Goal: Contribute content

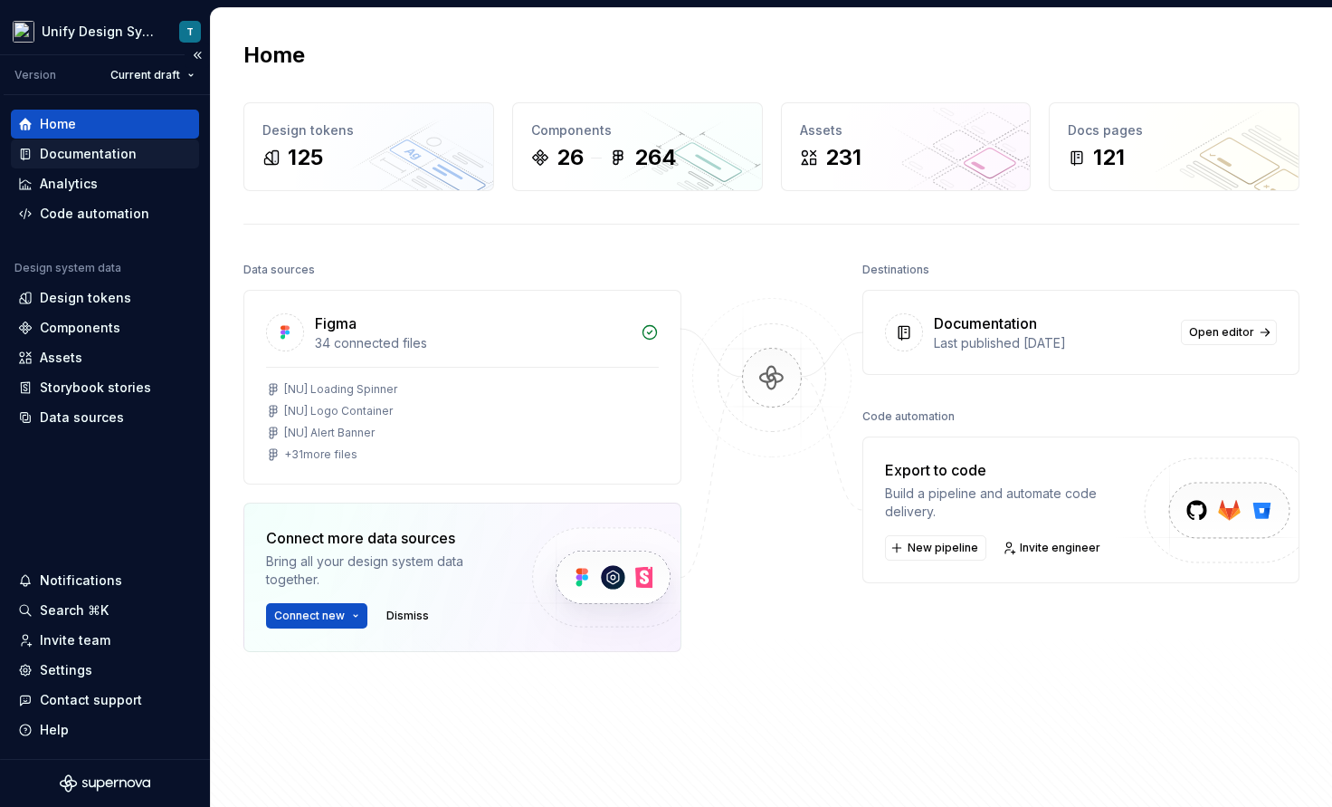
click at [102, 158] on div "Documentation" at bounding box center [88, 154] width 97 height 18
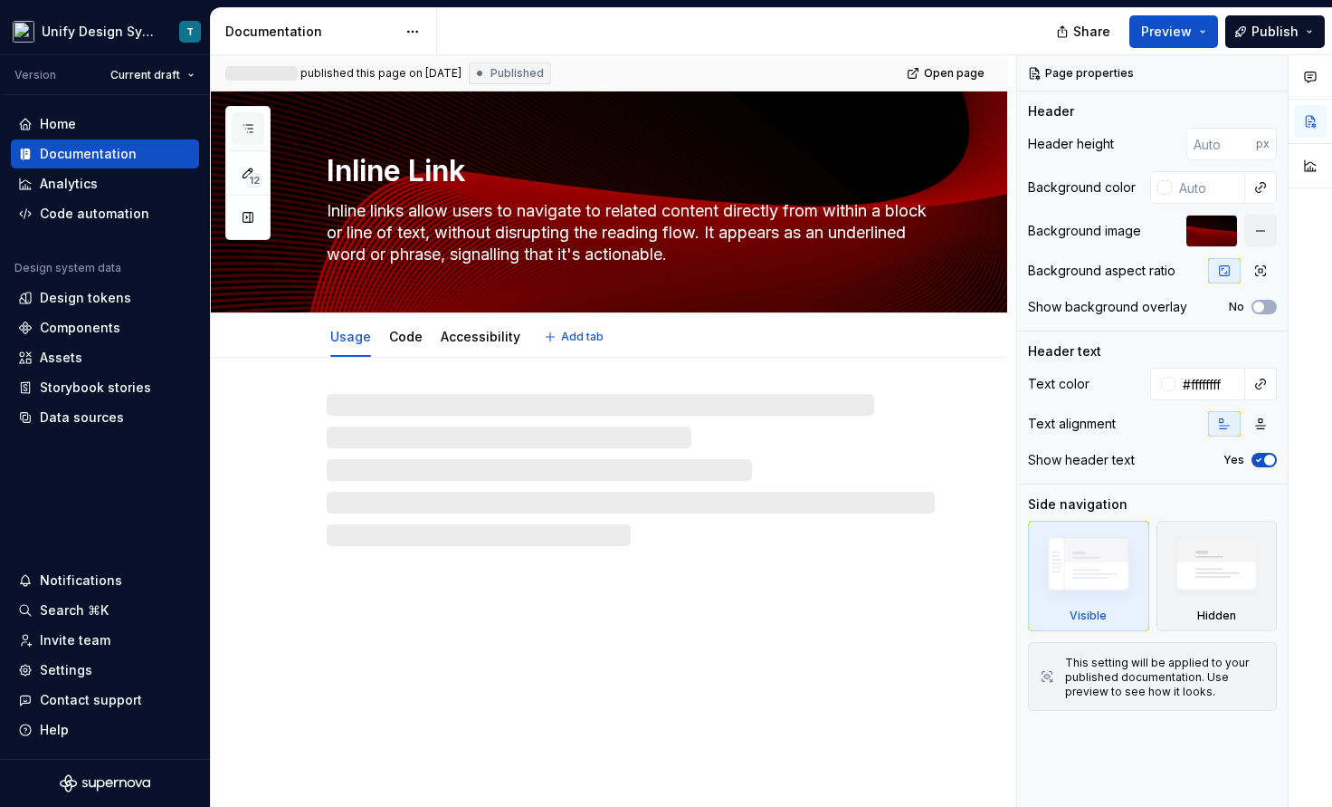
click at [249, 126] on icon "button" at bounding box center [248, 128] width 14 height 14
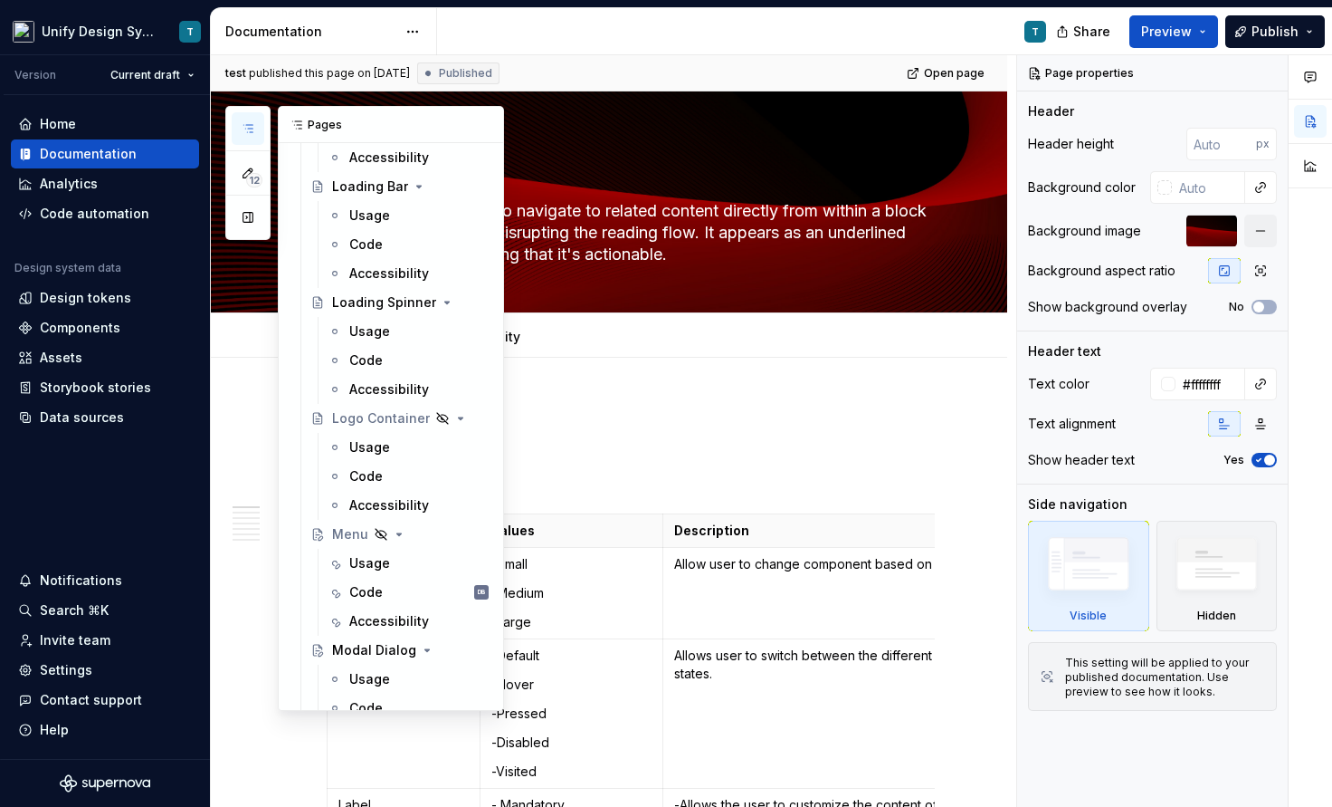
scroll to position [2514, 0]
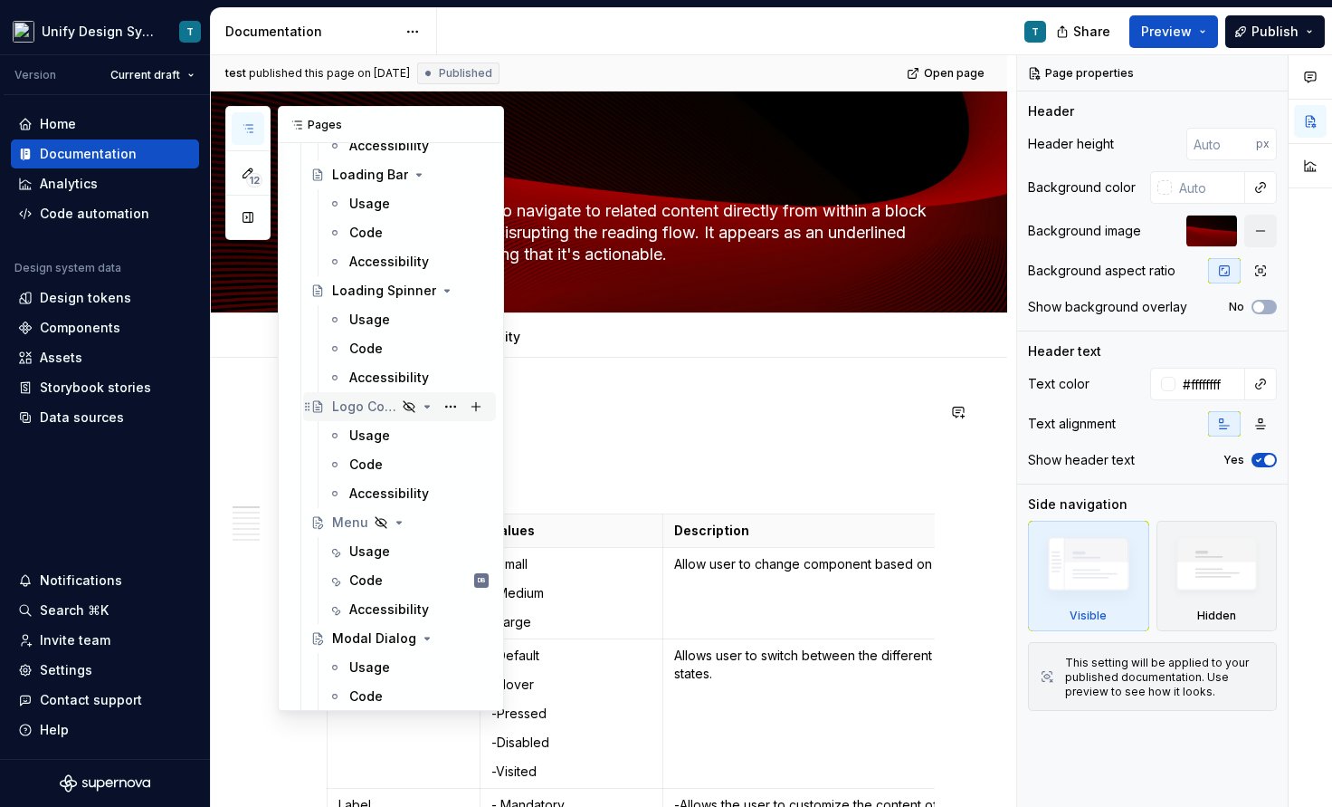
click at [388, 410] on div "Logo Container" at bounding box center [364, 406] width 64 height 18
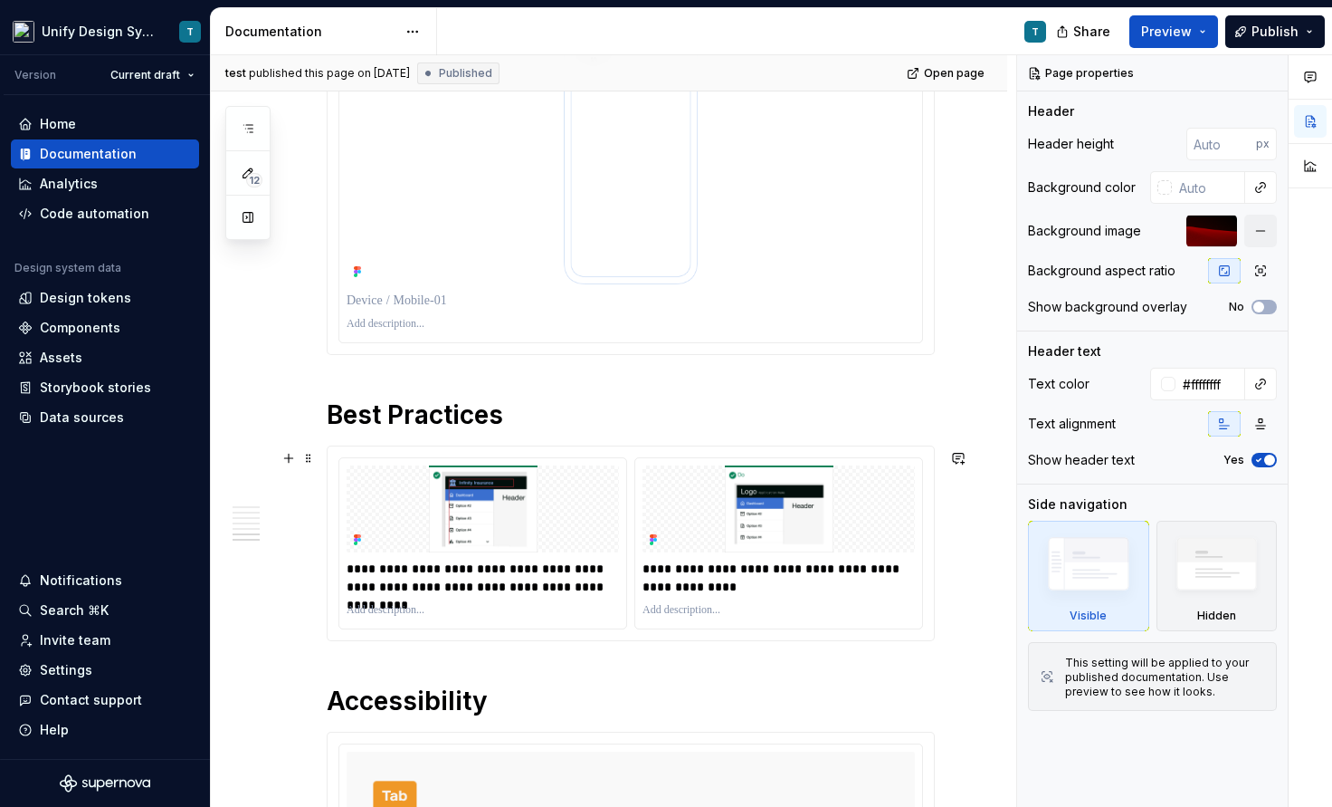
scroll to position [4082, 0]
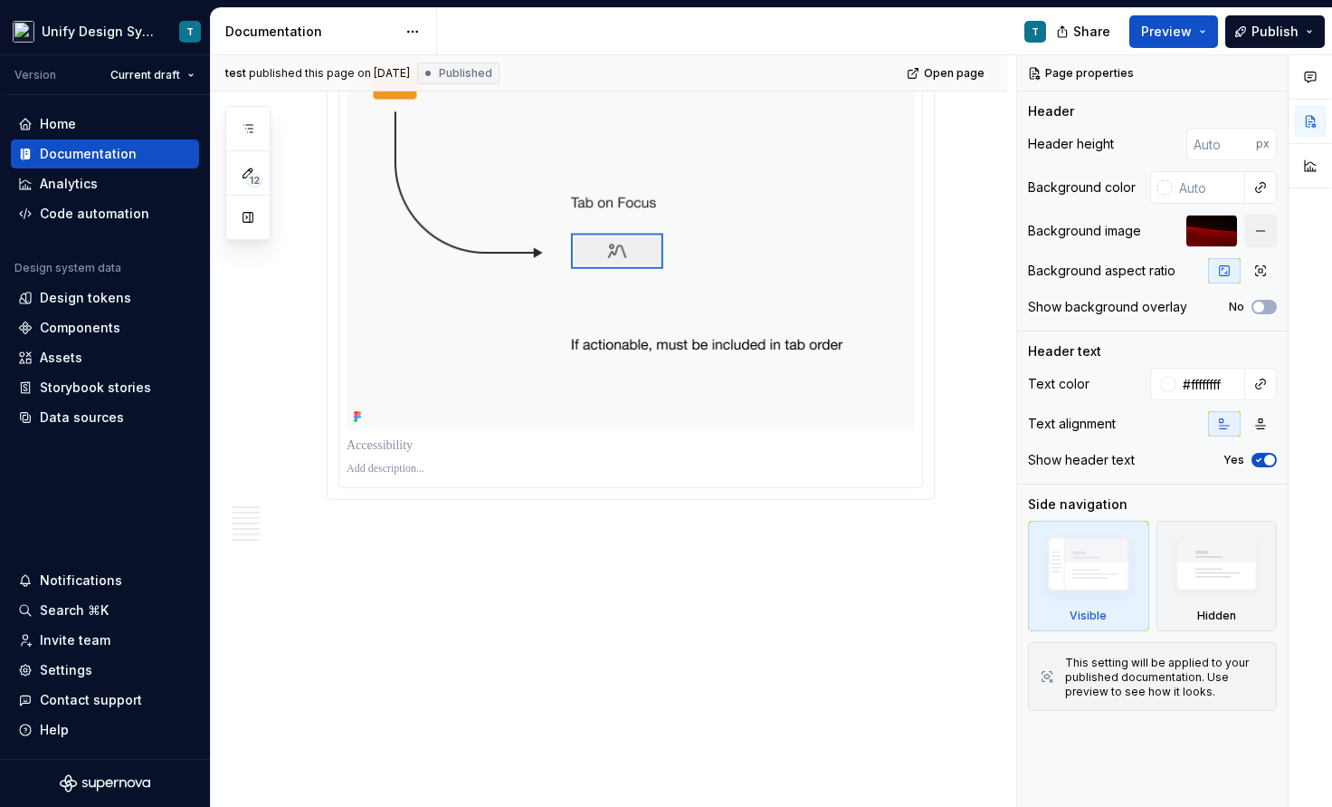
type textarea "*"
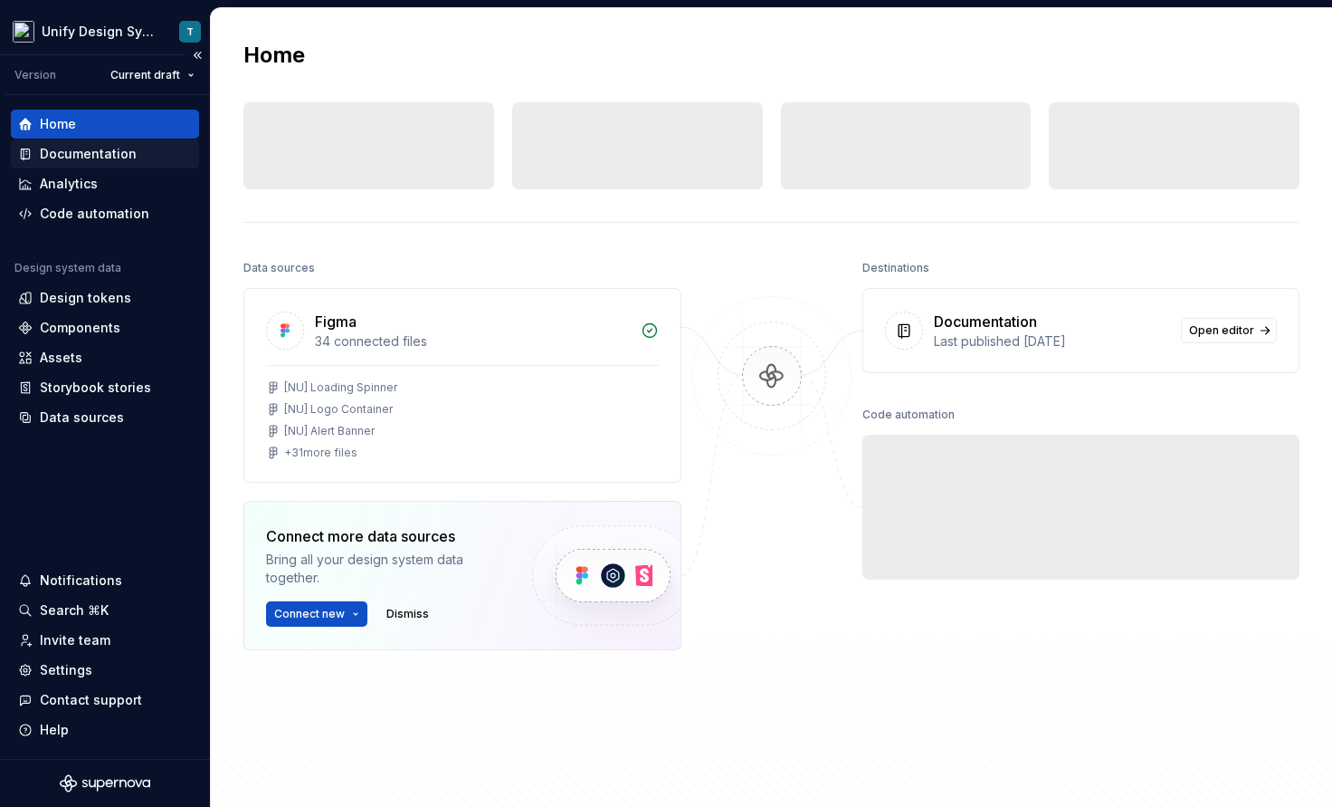
click at [99, 148] on div "Documentation" at bounding box center [88, 154] width 97 height 18
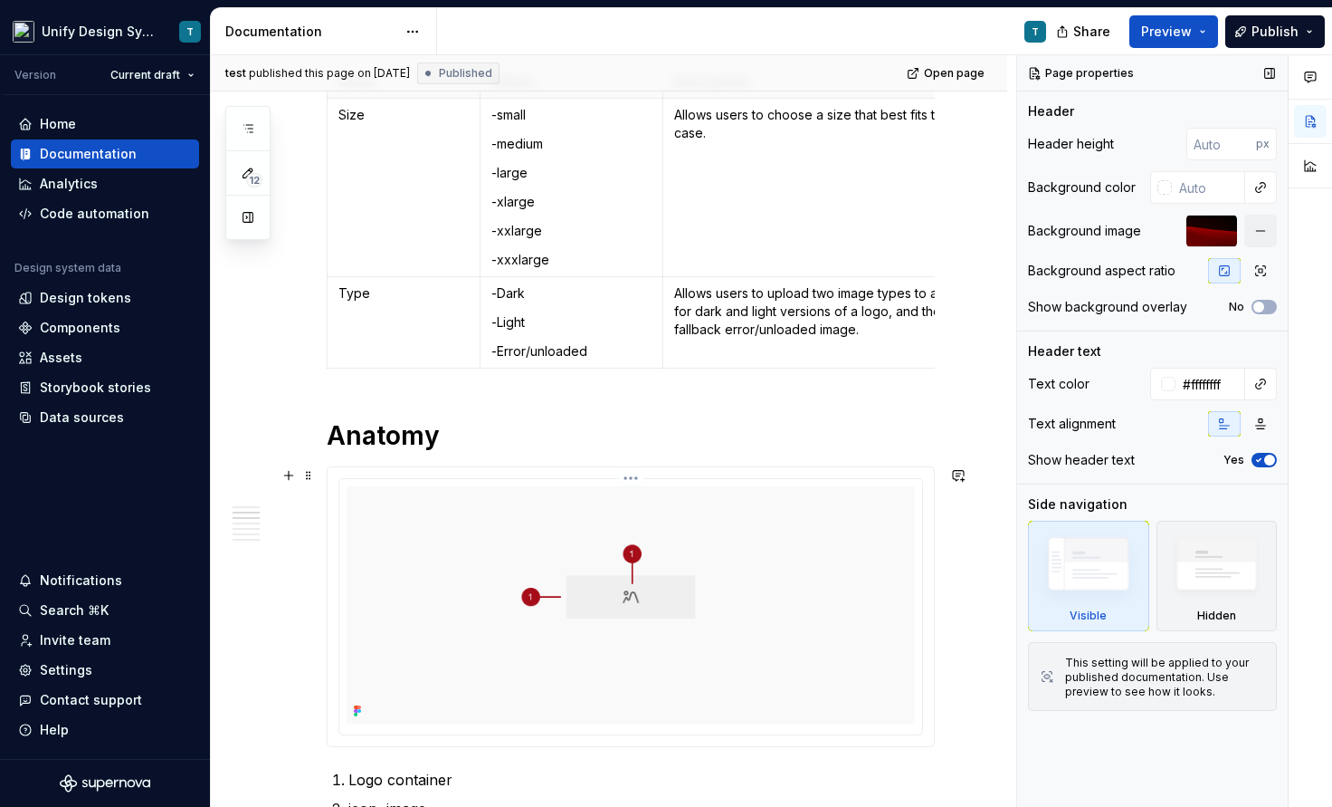
scroll to position [434, 0]
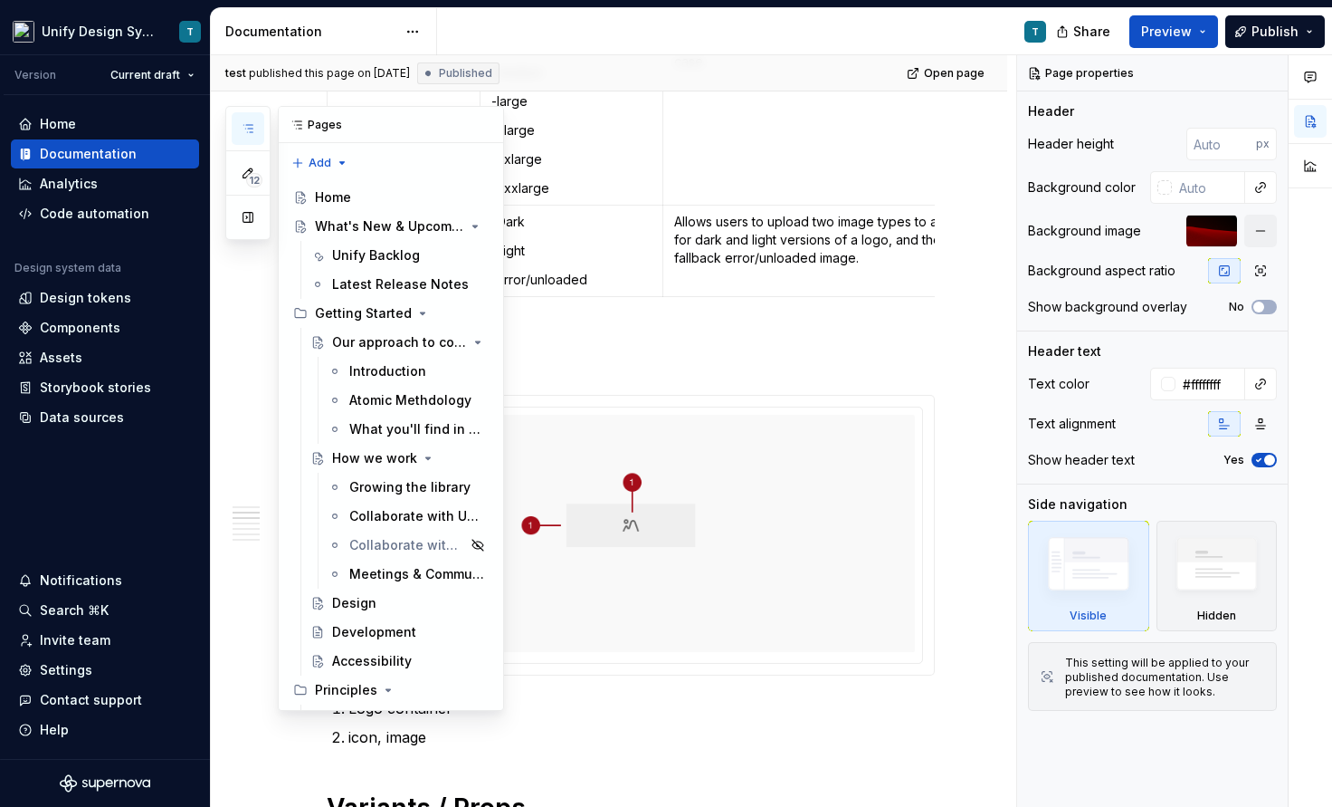
click at [251, 122] on icon "button" at bounding box center [248, 128] width 14 height 14
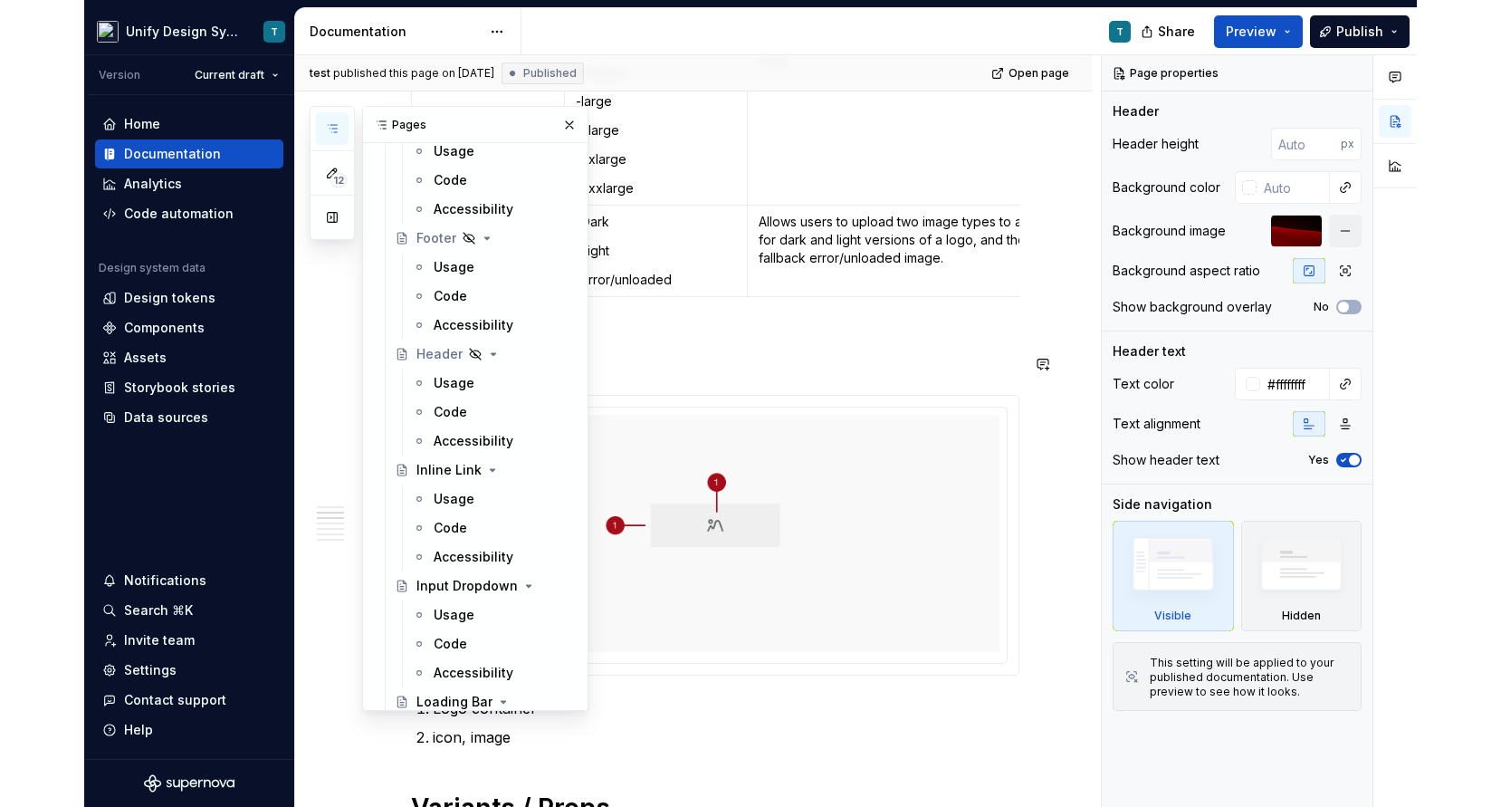
scroll to position [1978, 0]
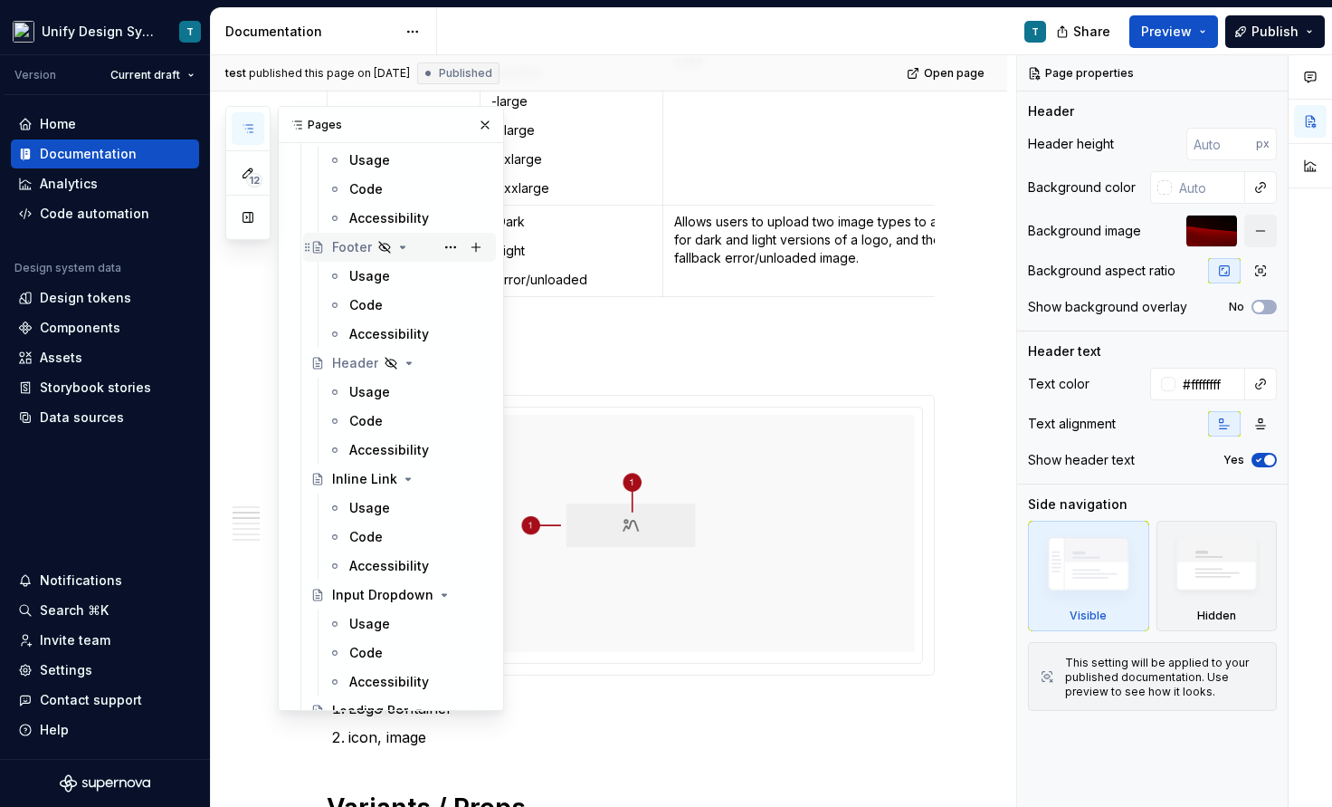
click at [343, 240] on div "Footer" at bounding box center [352, 247] width 40 height 18
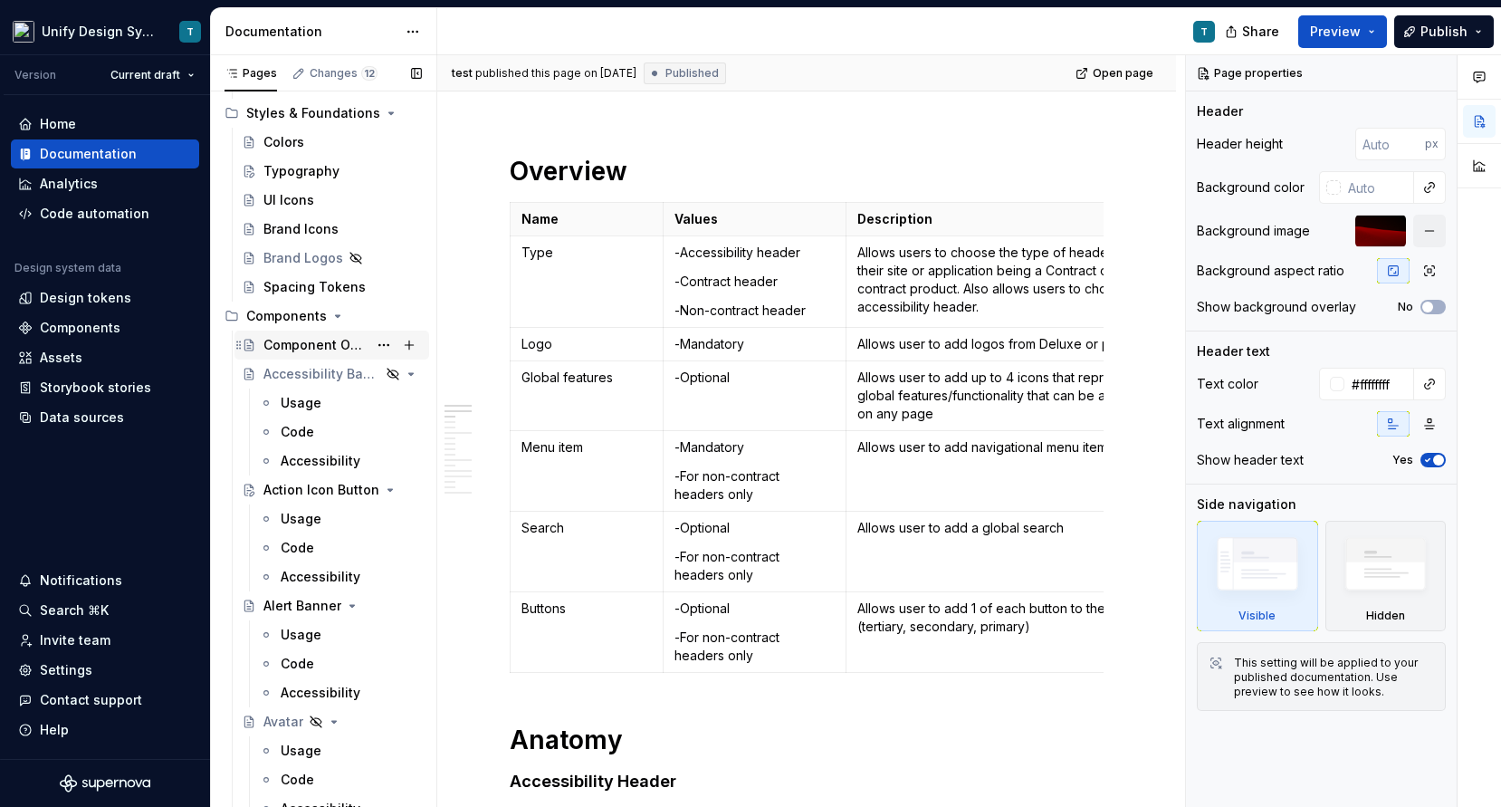
scroll to position [639, 0]
click at [301, 382] on div "Accessibility Banner" at bounding box center [296, 376] width 66 height 18
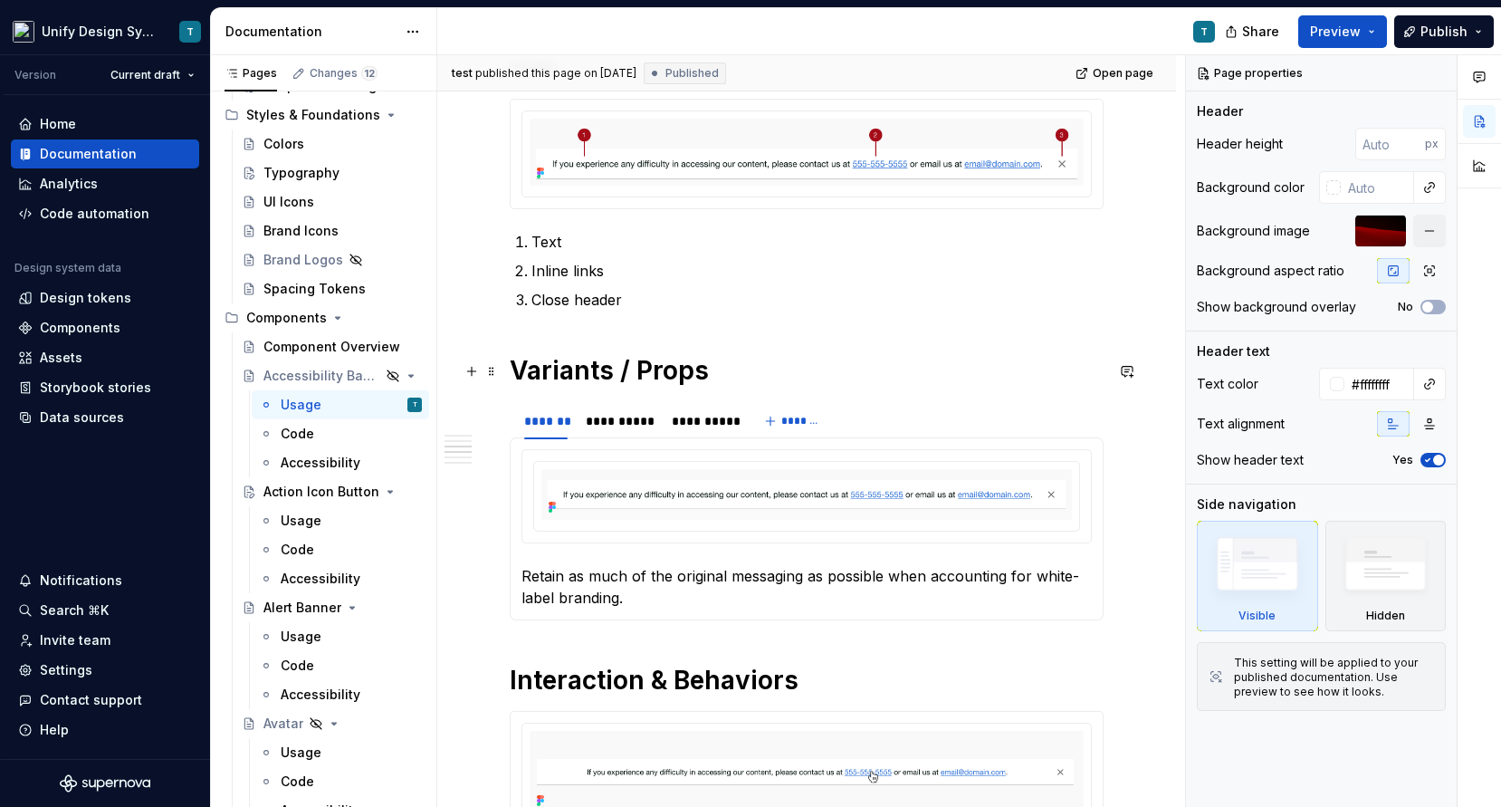
scroll to position [620, 0]
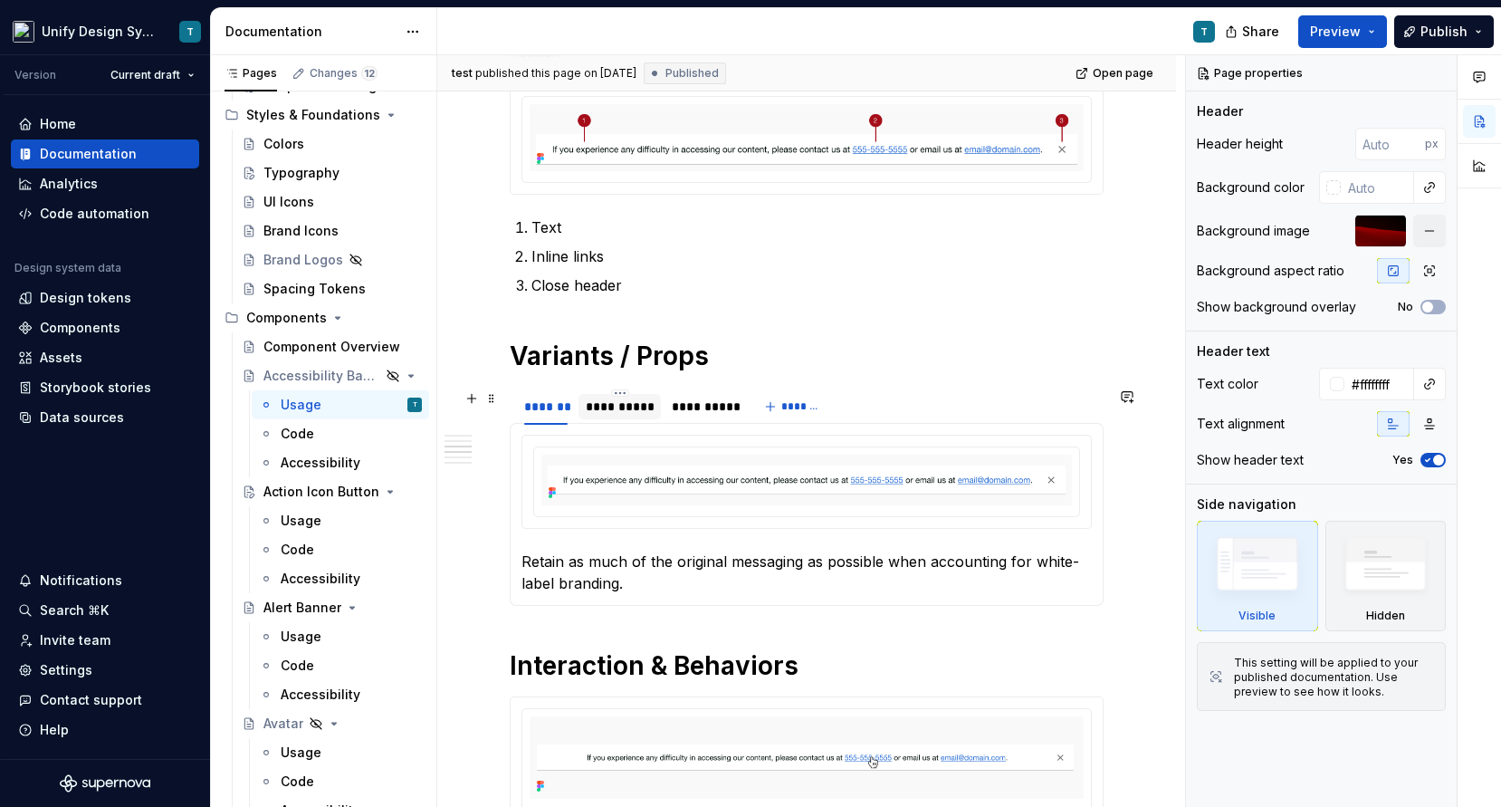
click at [632, 396] on div "**********" at bounding box center [619, 406] width 82 height 25
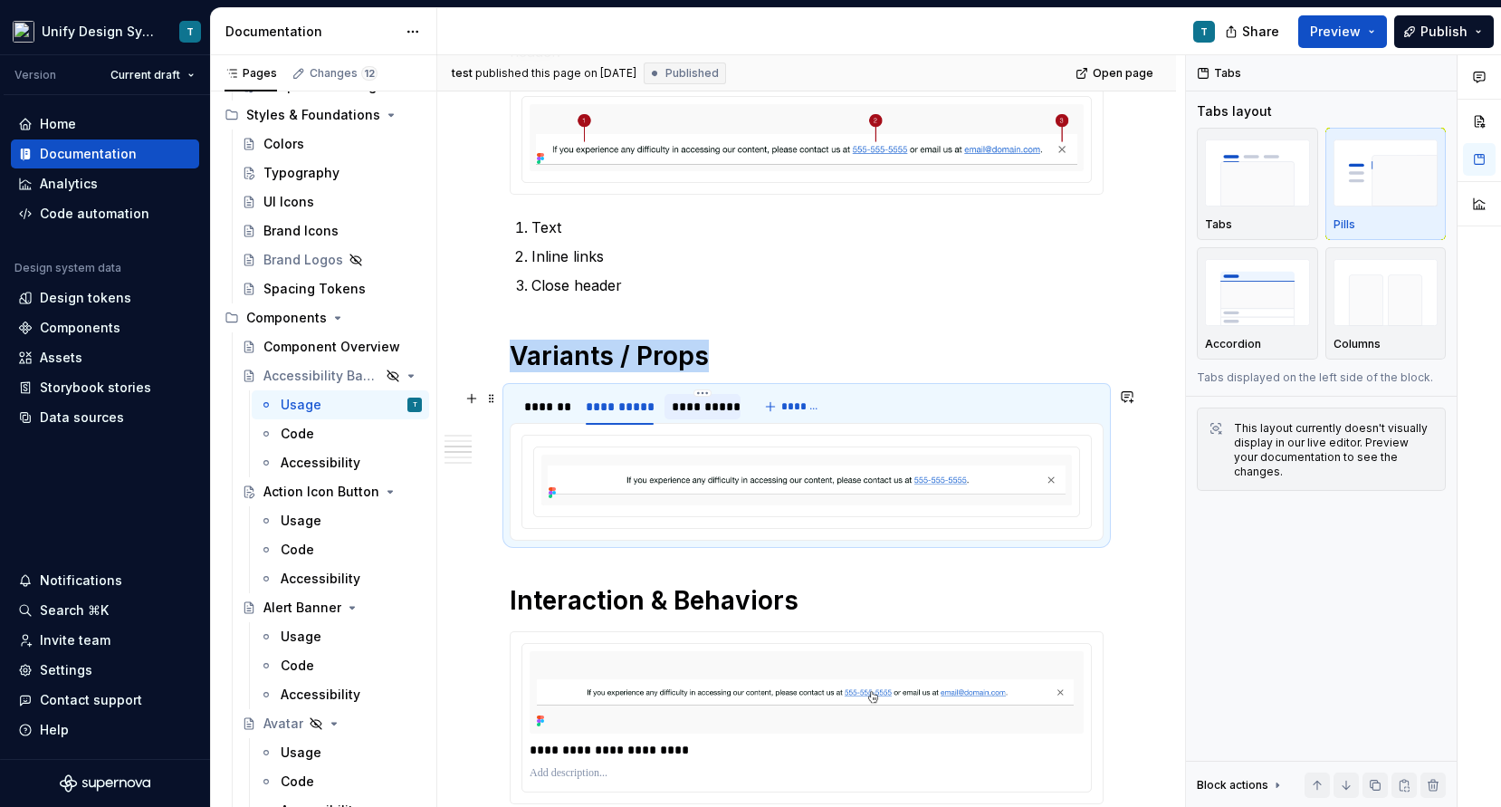
click at [677, 405] on div "**********" at bounding box center [703, 406] width 62 height 18
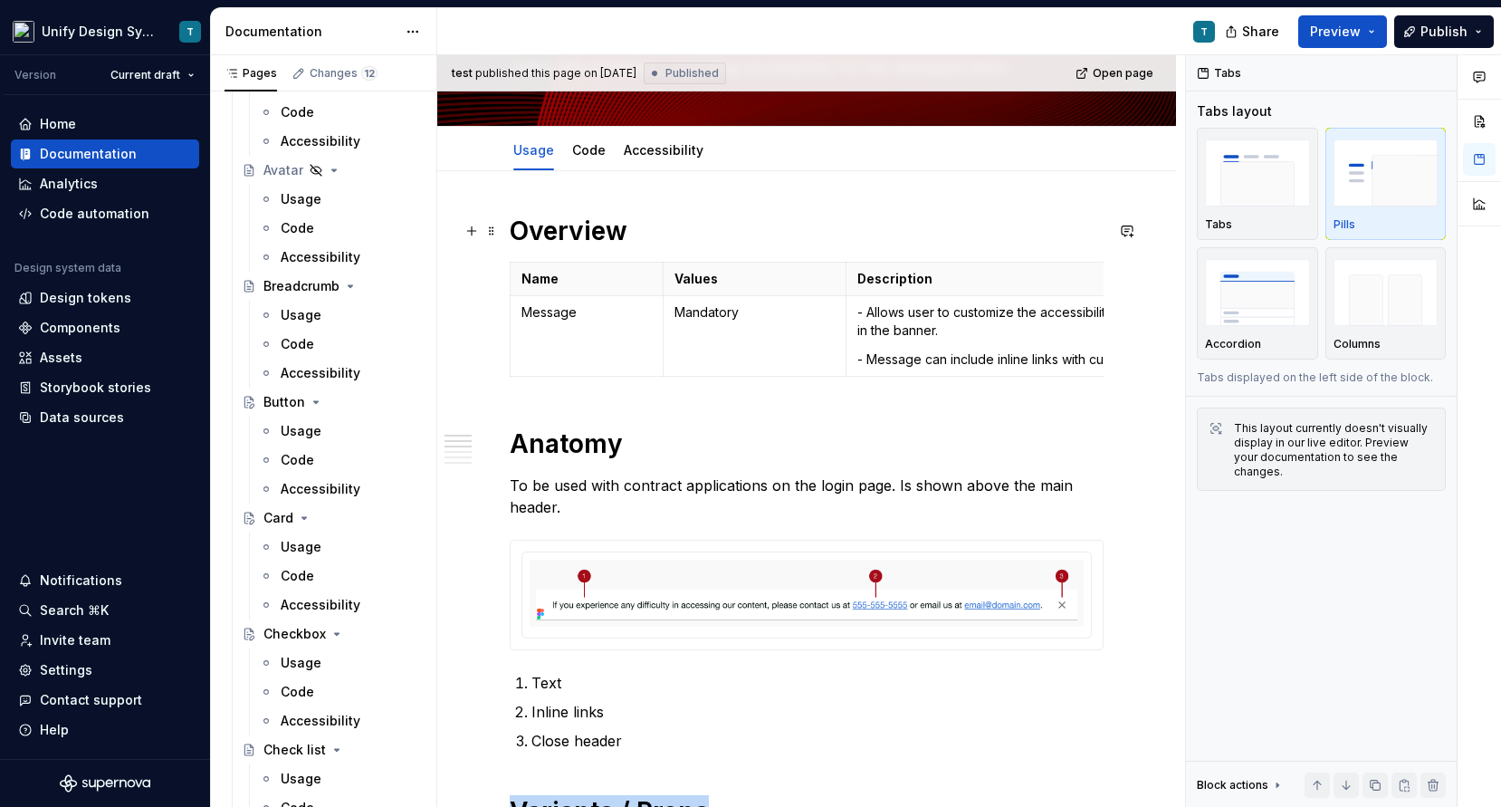
scroll to position [0, 0]
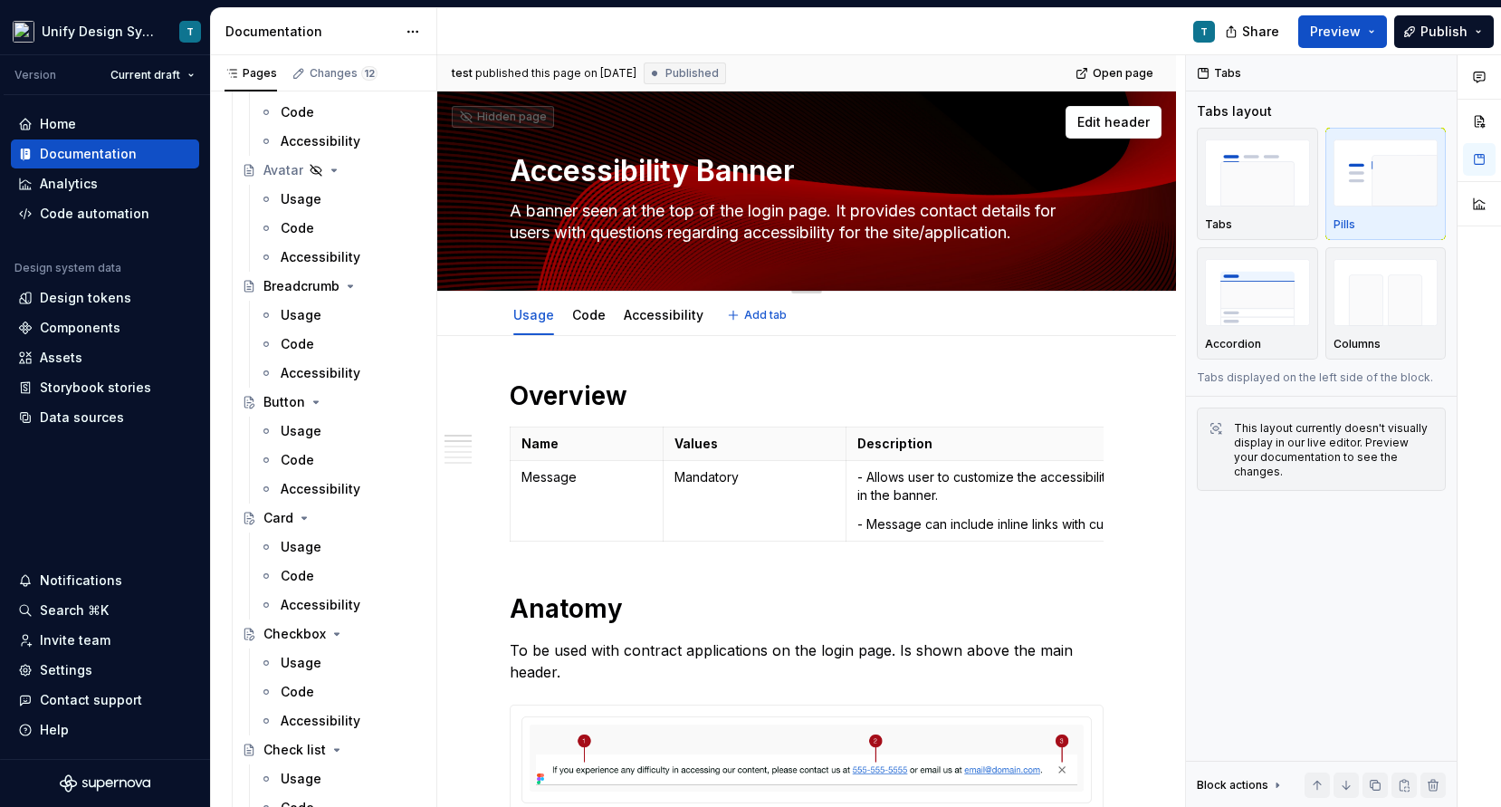
click at [833, 213] on textarea "A banner seen at the top of the login page. It provides contact details for use…" at bounding box center [803, 221] width 594 height 51
type textarea "*"
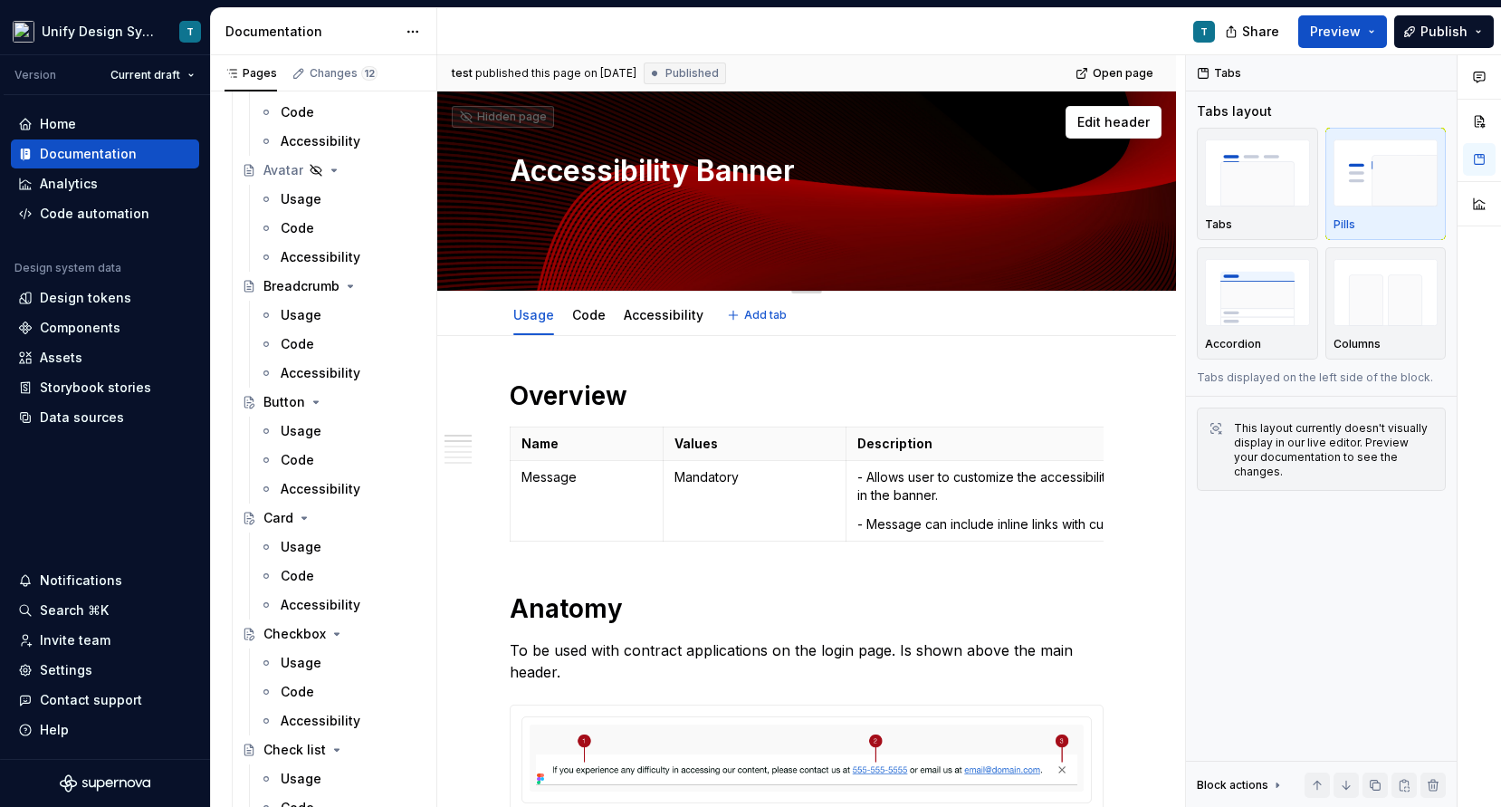
type textarea "*"
type textarea "o"
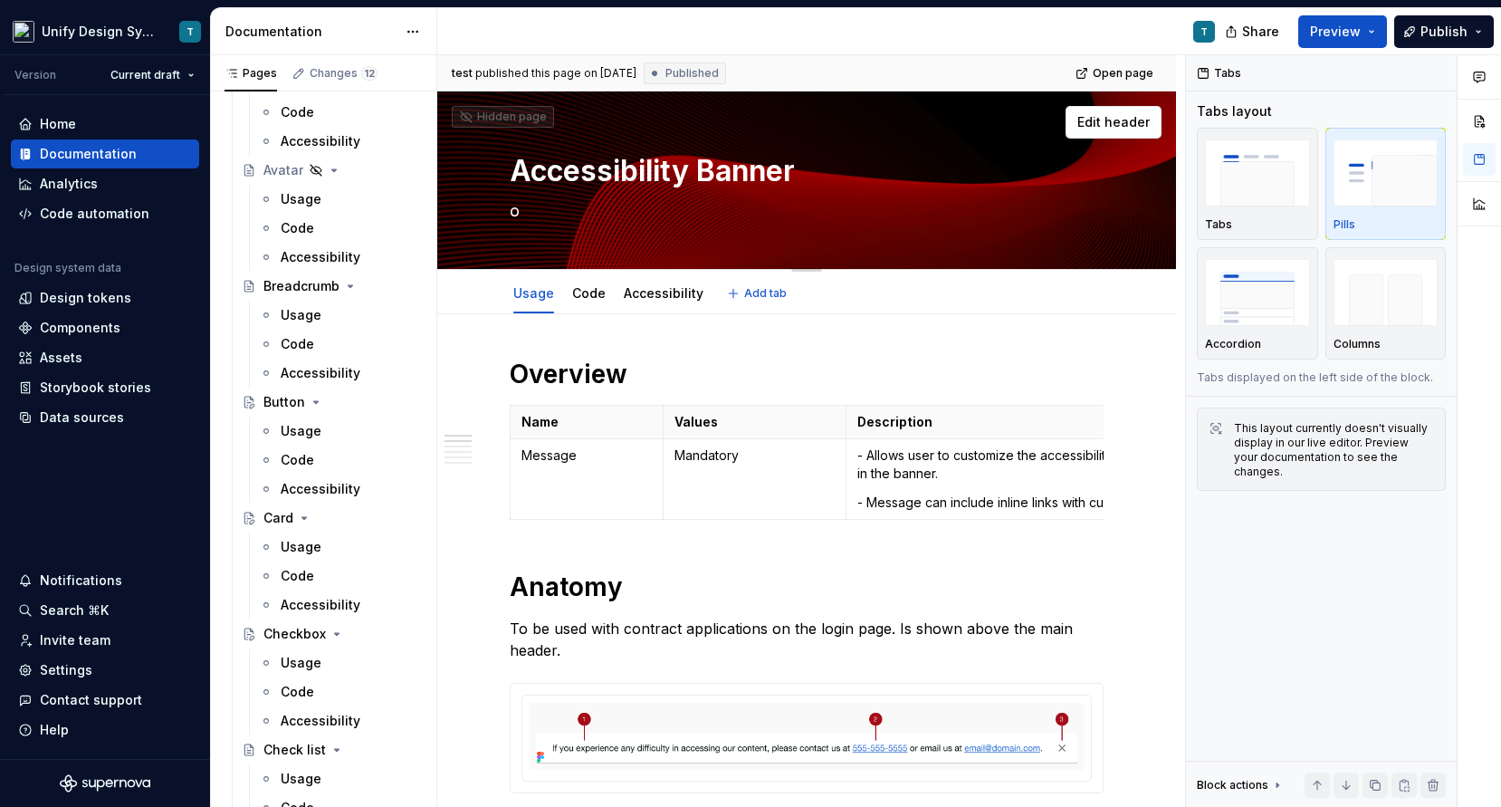
type textarea "*"
type textarea "on"
type textarea "*"
type textarea "on"
type textarea "*"
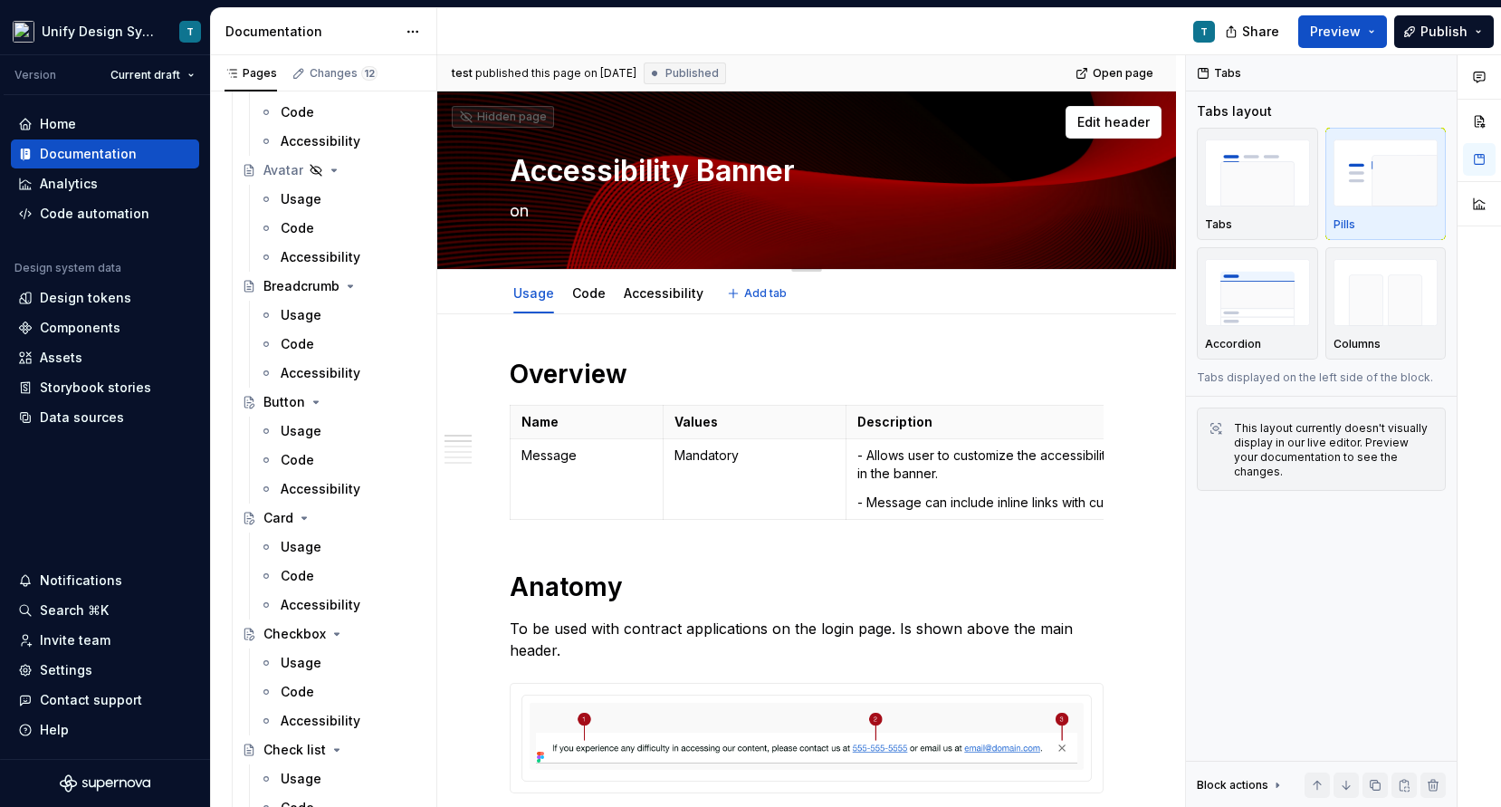
type textarea "on c"
type textarea "*"
type textarea "on co"
type textarea "*"
type textarea "on con"
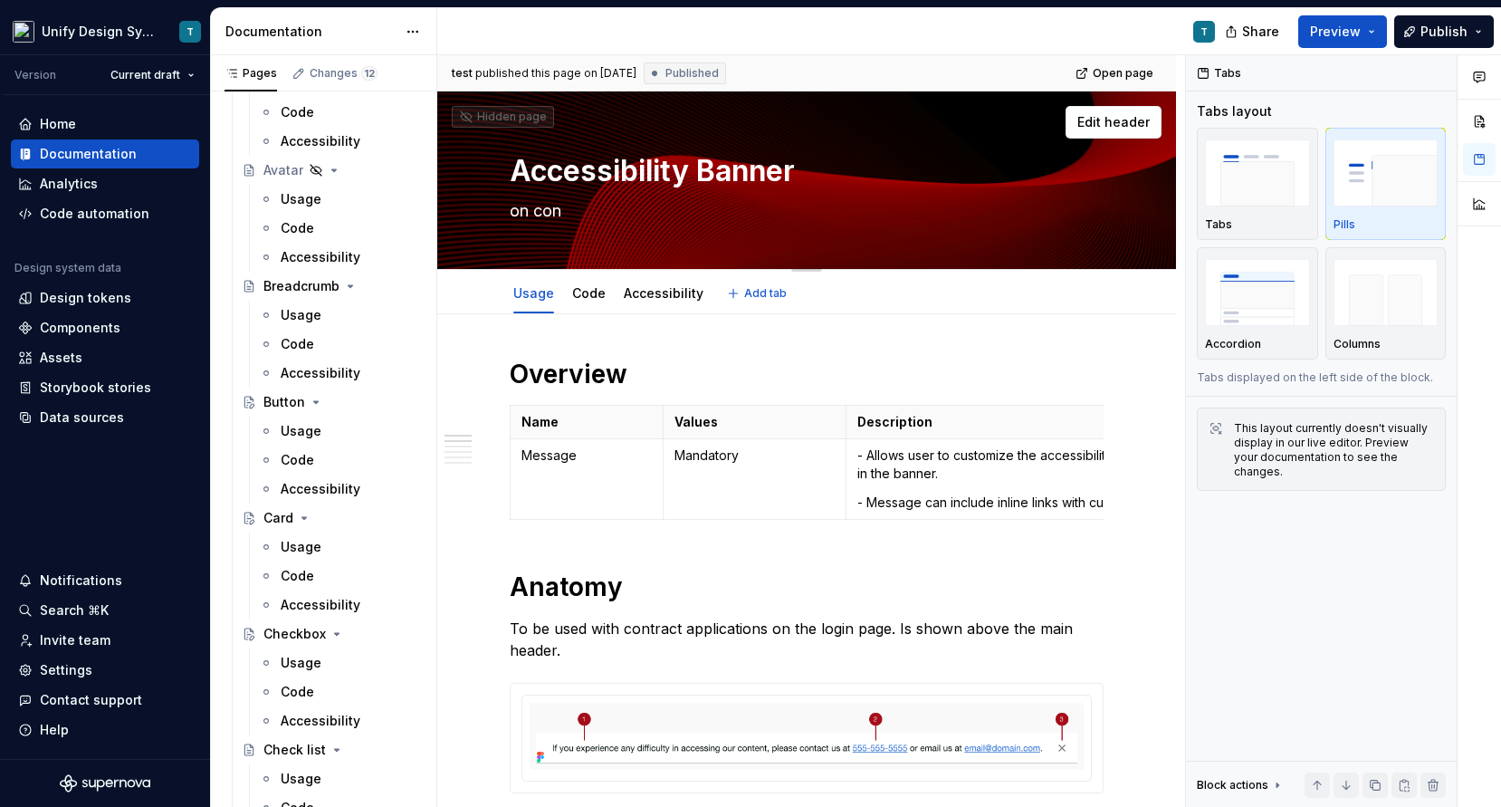
type textarea "*"
type textarea "on co"
type textarea "*"
type textarea "on c"
type textarea "*"
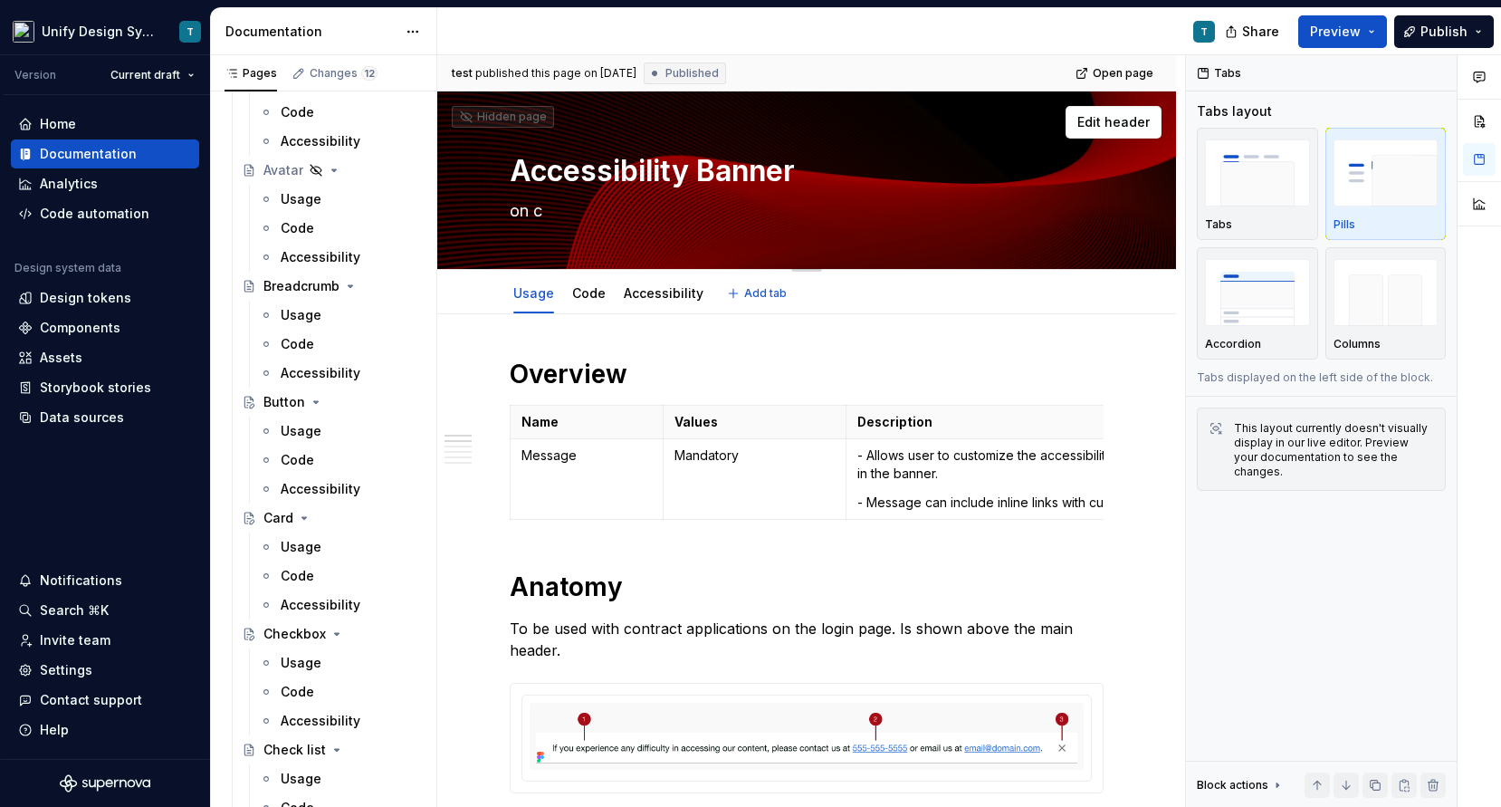
type textarea "on"
type textarea "*"
type textarea "on"
type textarea "*"
type textarea "o"
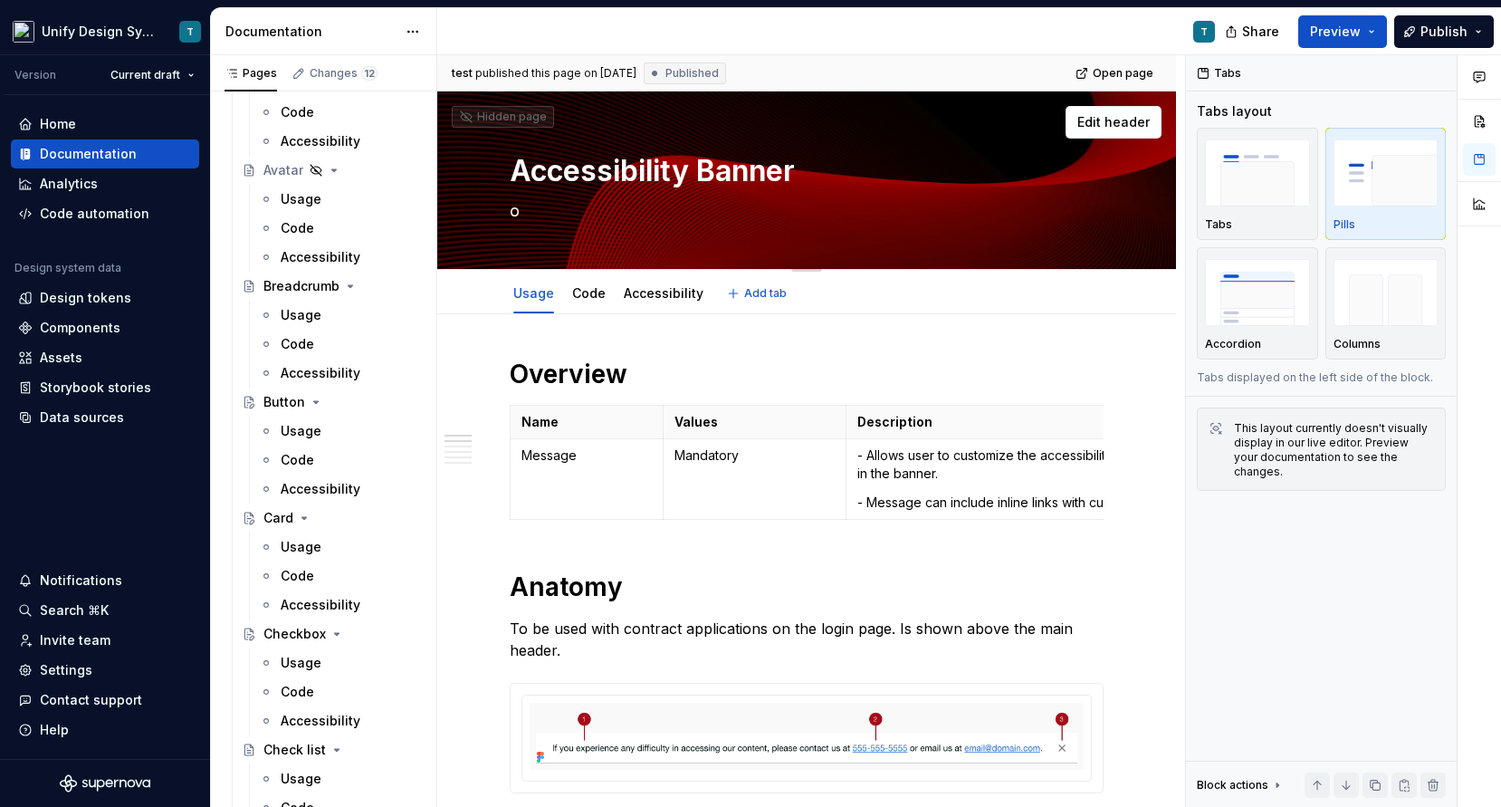
type textarea "*"
type textarea "A banner seen at the top of the login page. It provides contact details for use…"
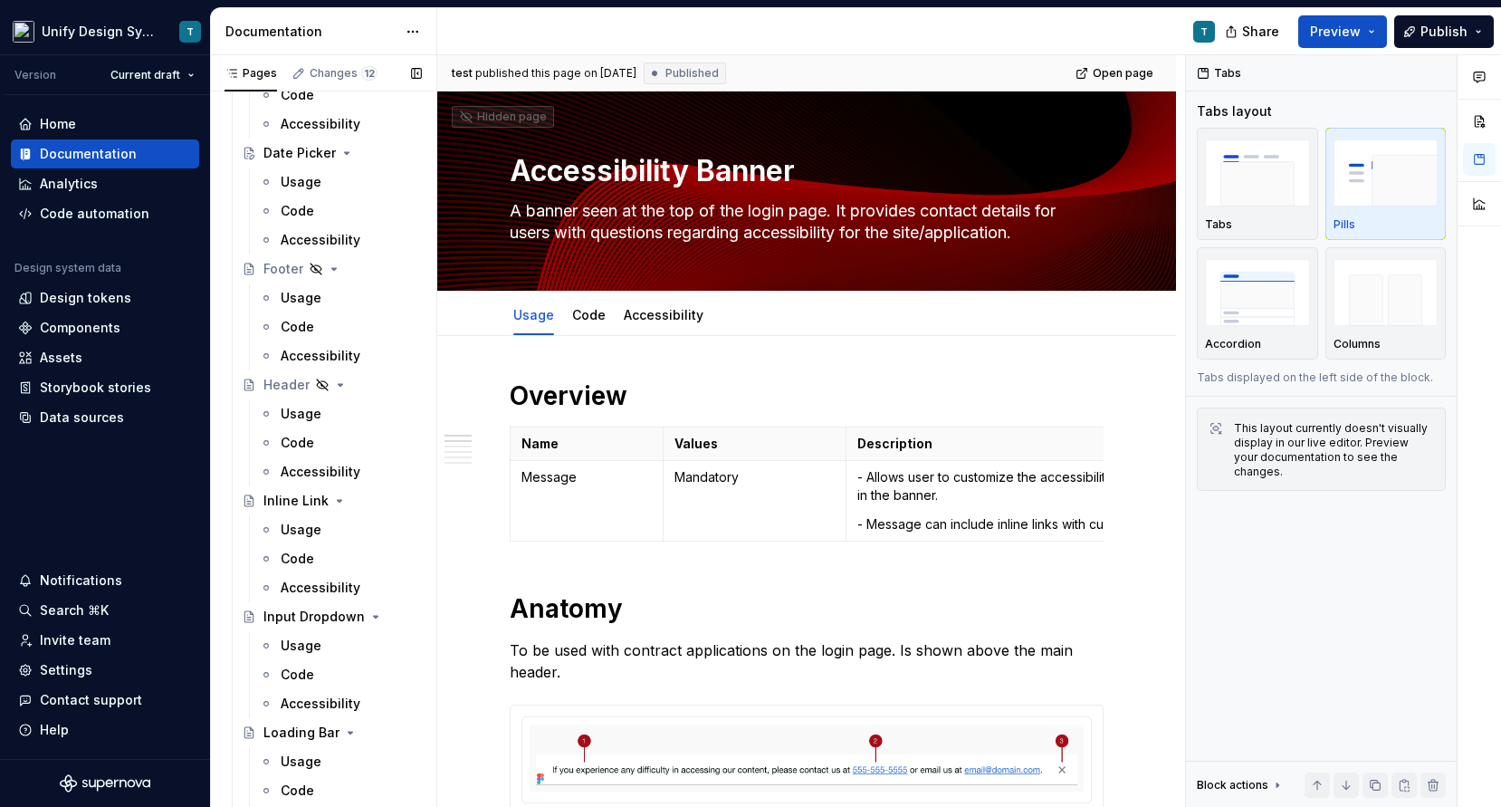
scroll to position [1864, 0]
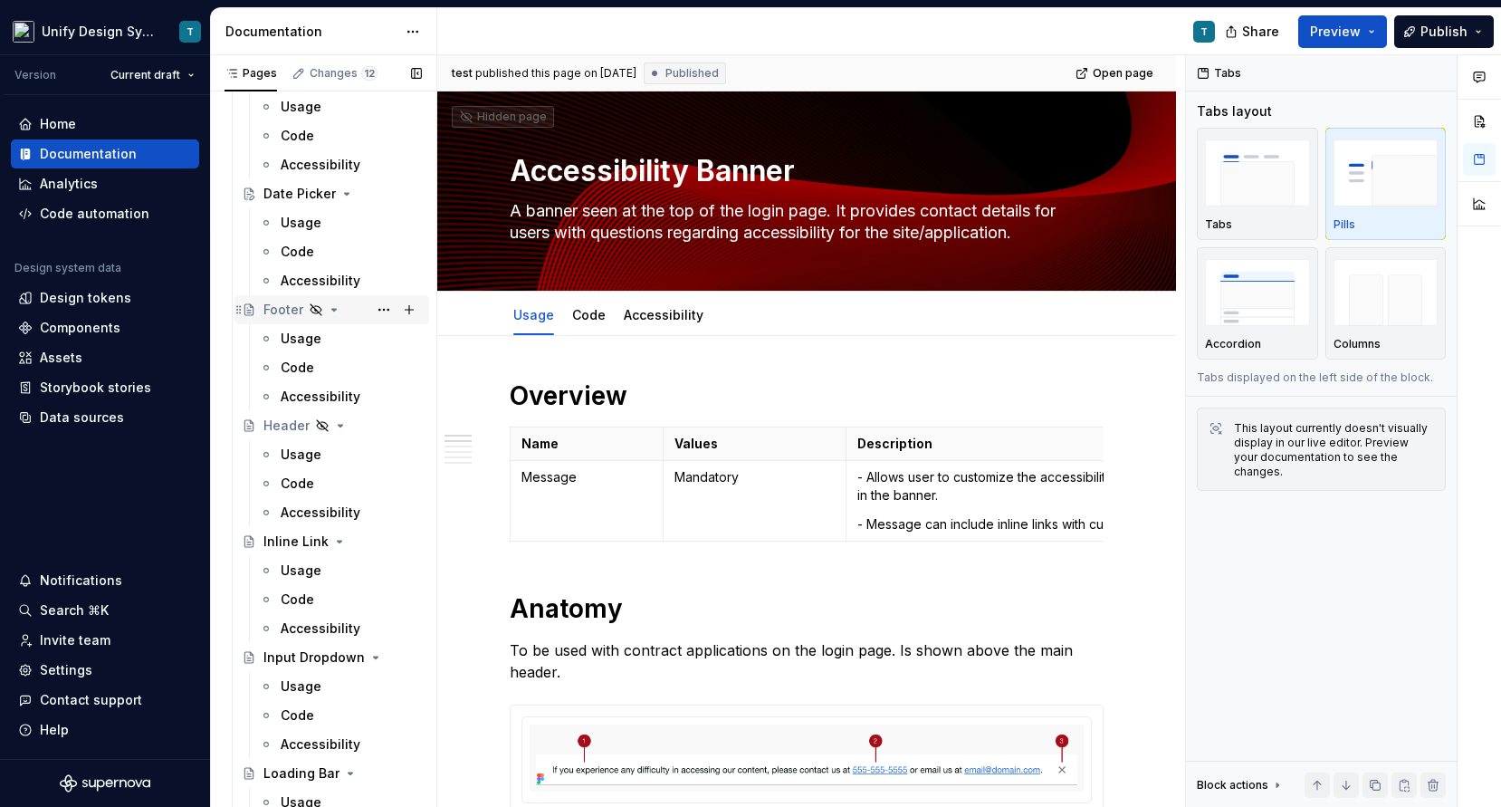
click at [286, 310] on div "Footer" at bounding box center [283, 310] width 40 height 18
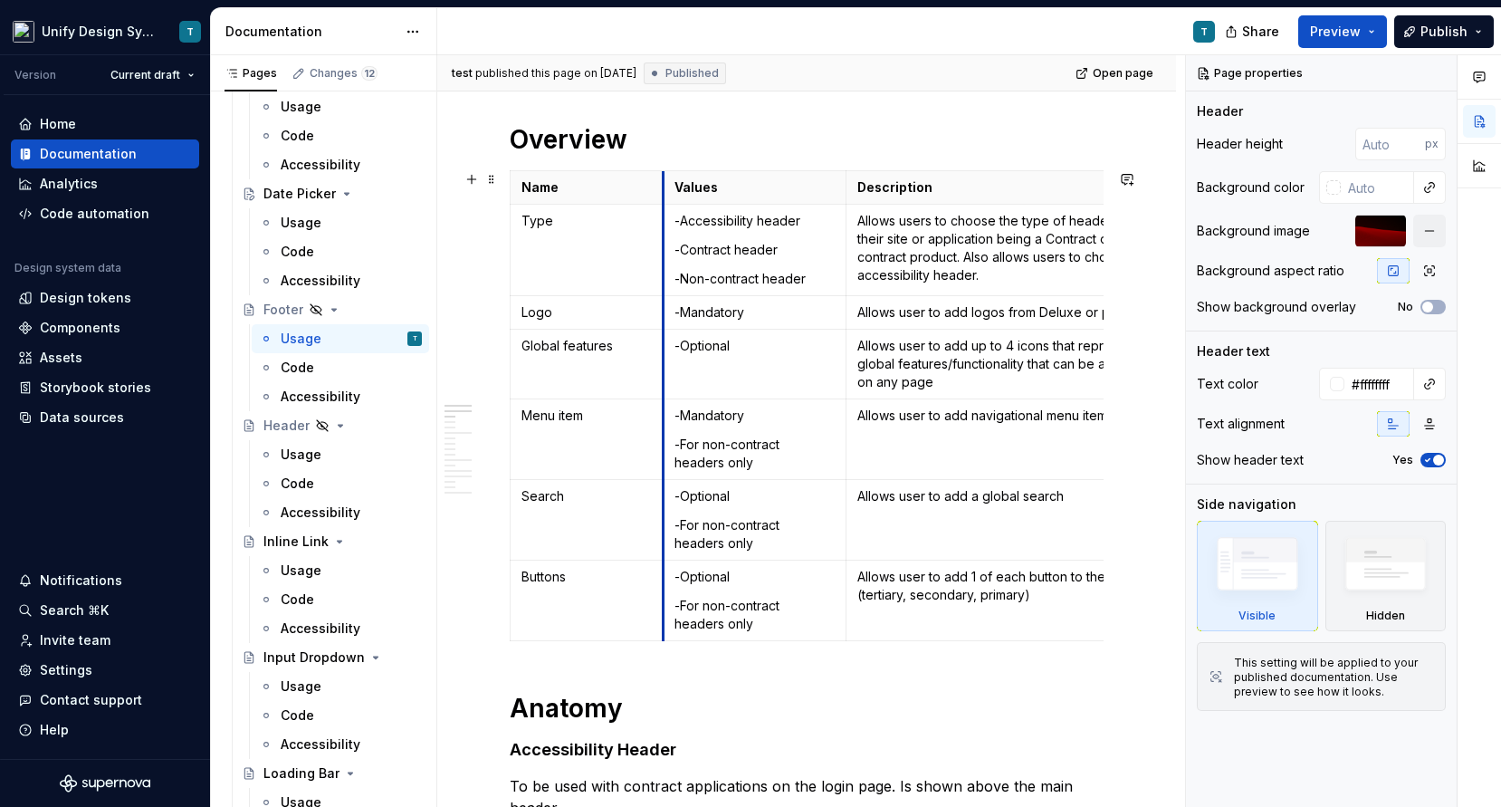
scroll to position [387, 0]
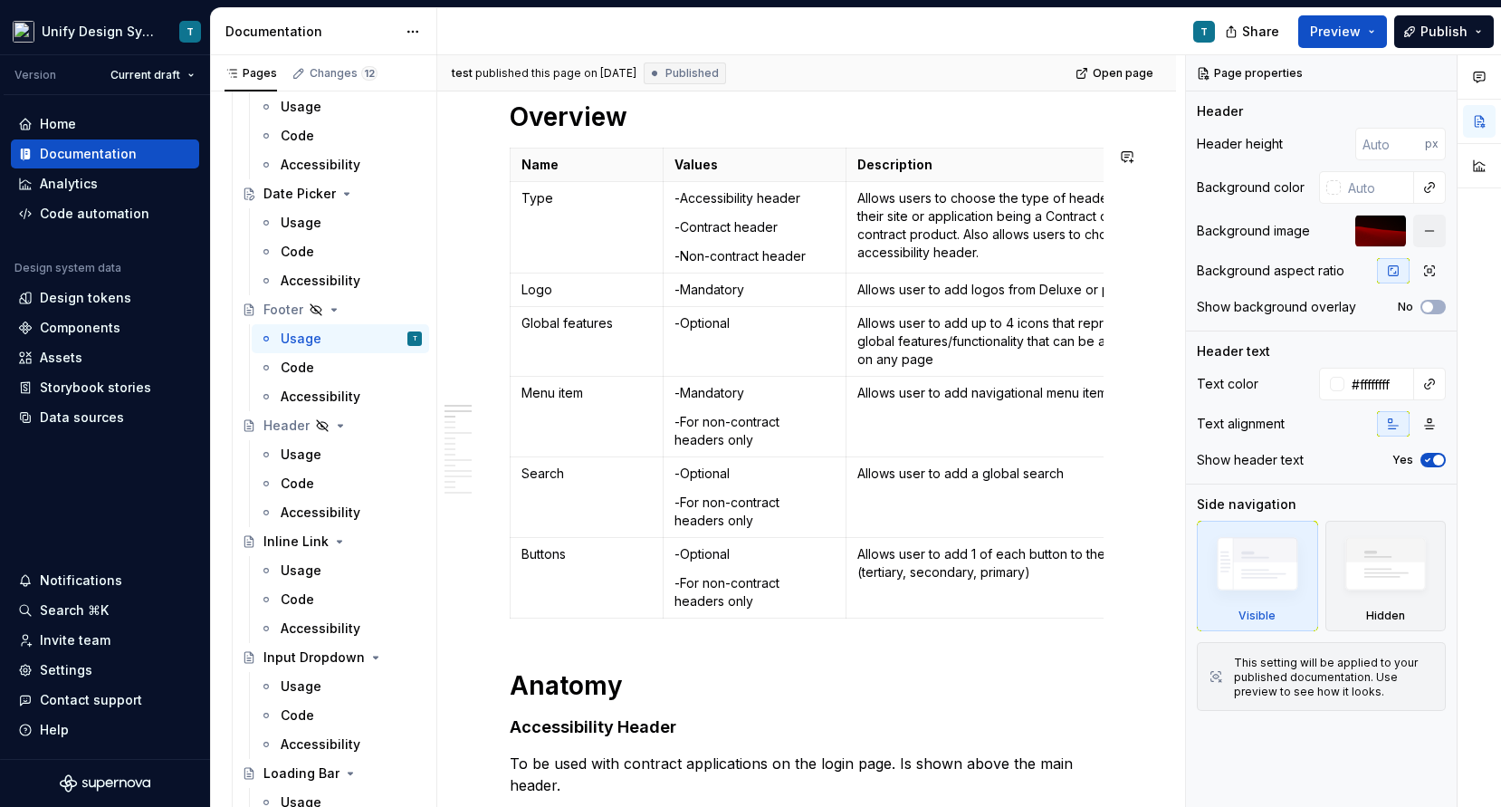
type textarea "*"
